Goal: Information Seeking & Learning: Learn about a topic

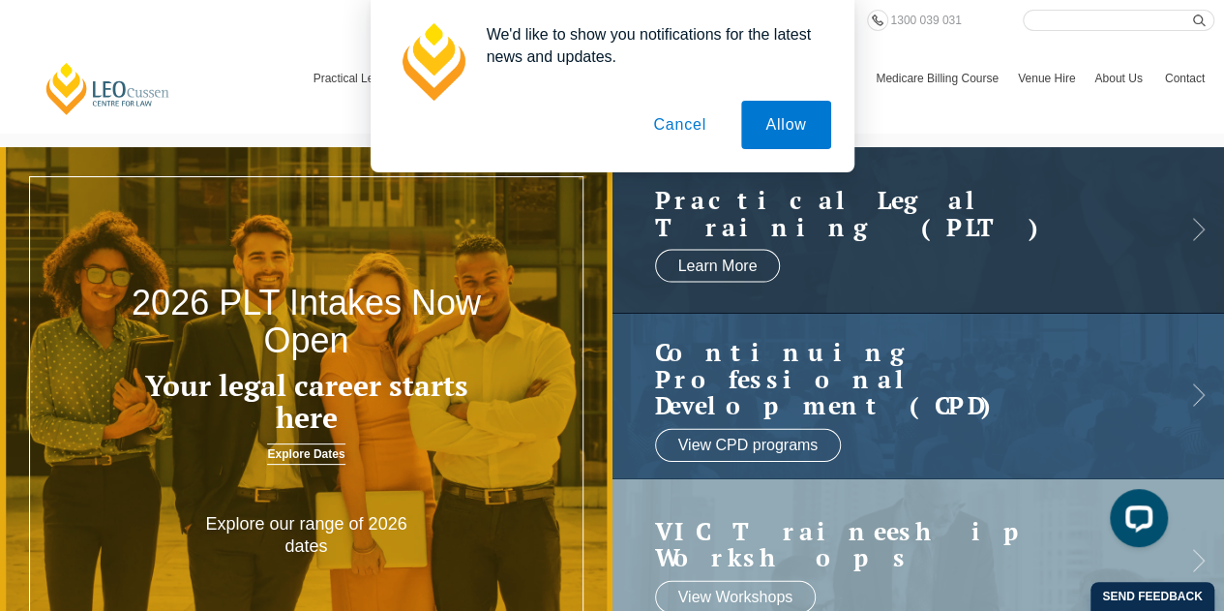
click at [695, 125] on button "Cancel" at bounding box center [680, 125] width 102 height 48
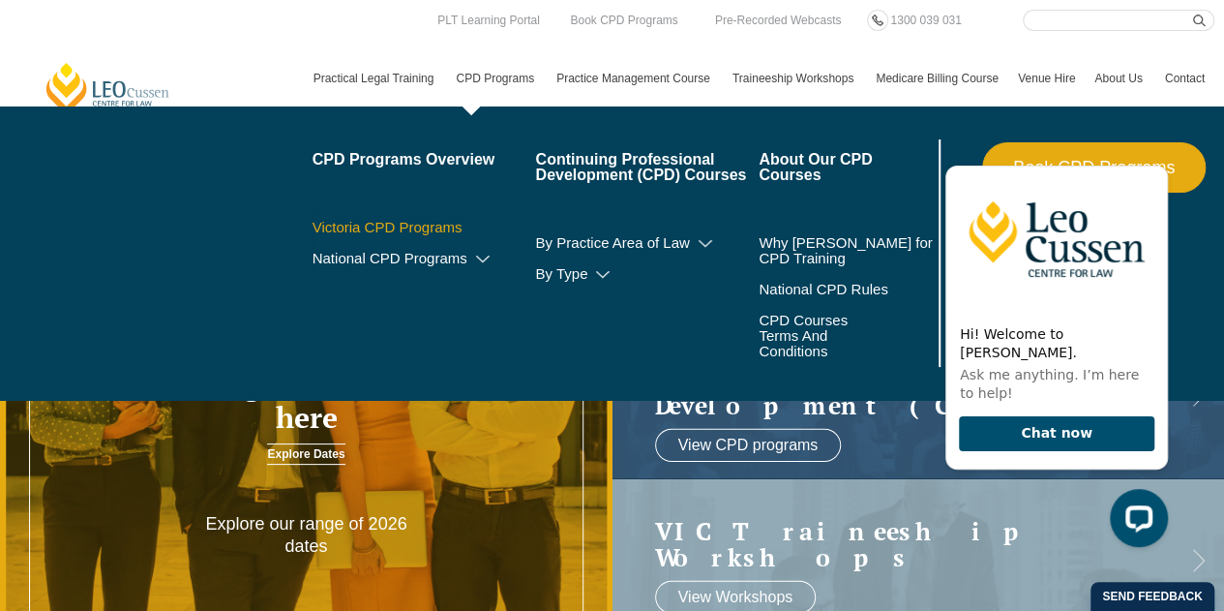
click at [445, 224] on link "Victoria CPD Programs" at bounding box center [425, 227] width 224 height 15
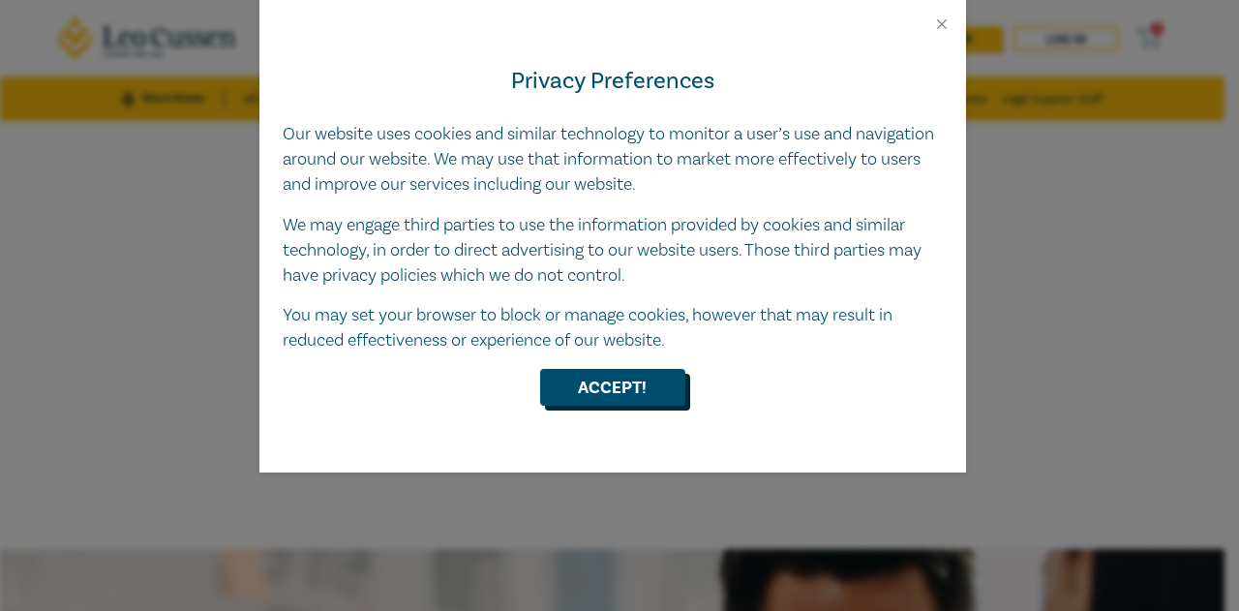
click at [598, 382] on button "Accept!" at bounding box center [612, 387] width 145 height 37
